Goal: Entertainment & Leisure: Consume media (video, audio)

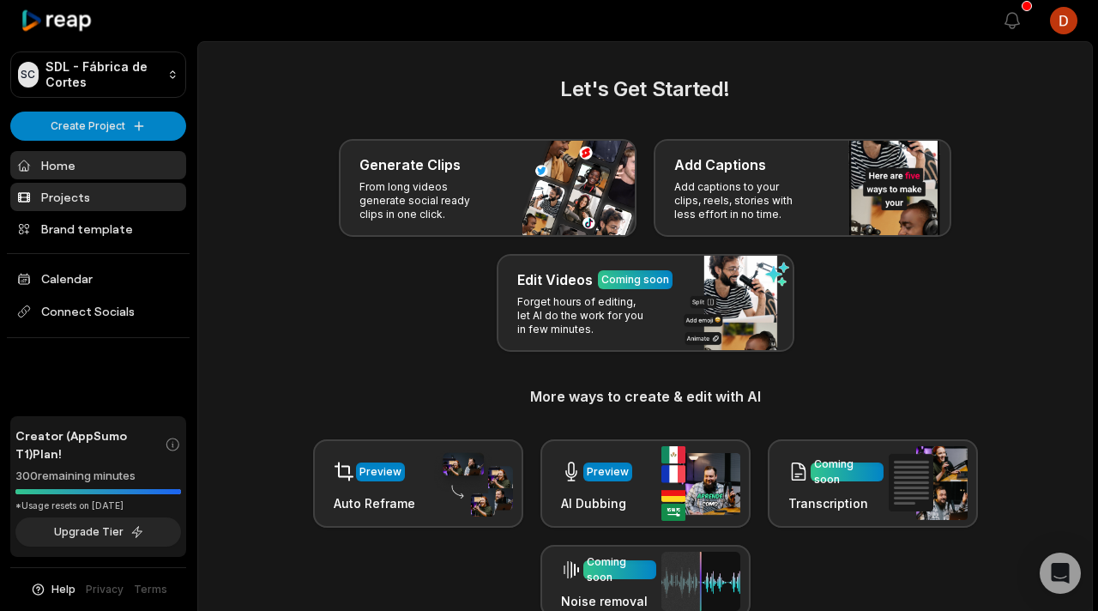
click at [81, 202] on link "Projects" at bounding box center [98, 197] width 176 height 28
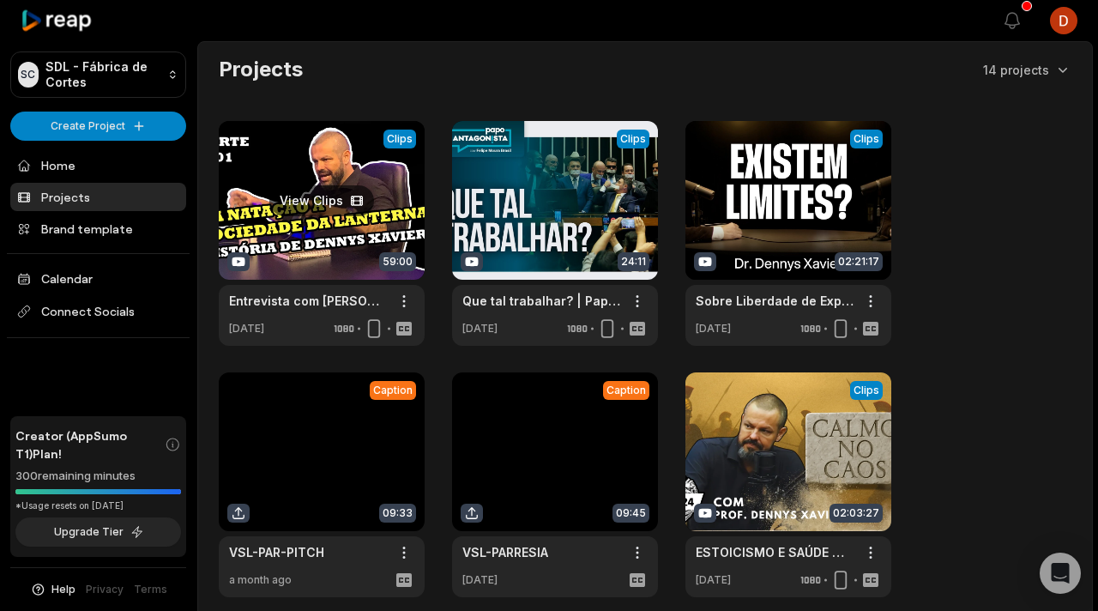
click at [345, 268] on link at bounding box center [322, 233] width 206 height 225
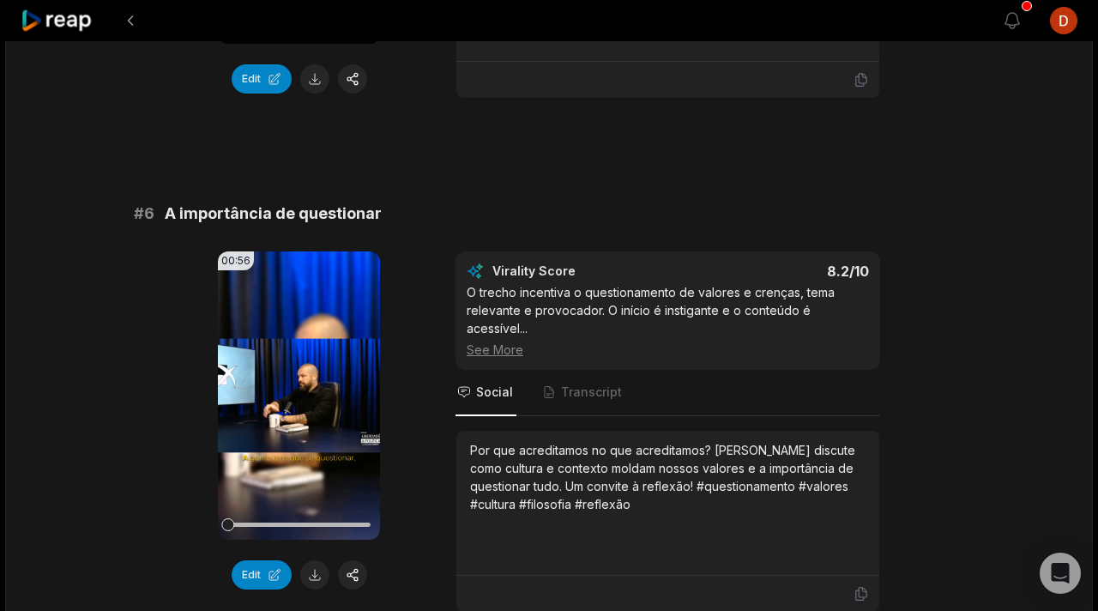
scroll to position [2546, 0]
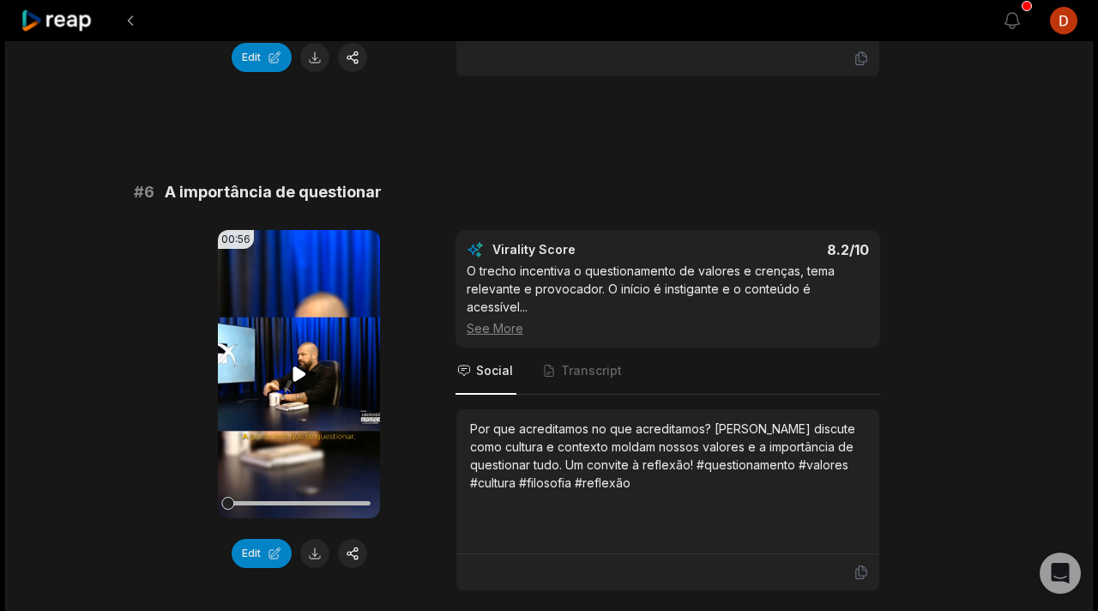
click at [328, 359] on video "Your browser does not support mp4 format." at bounding box center [299, 374] width 162 height 288
